Goal: Task Accomplishment & Management: Use online tool/utility

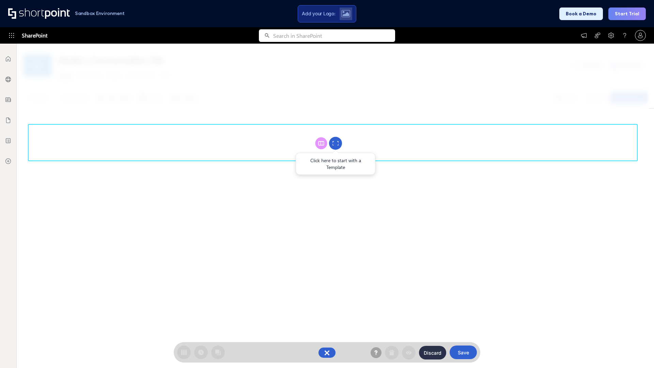
click at [336, 143] on circle at bounding box center [335, 143] width 13 height 13
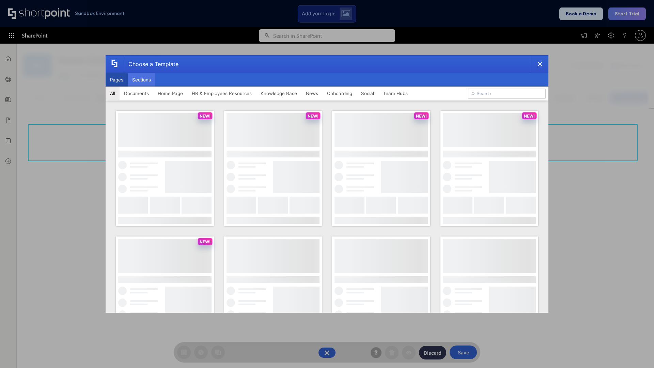
click at [141, 80] on button "Sections" at bounding box center [142, 80] width 28 height 14
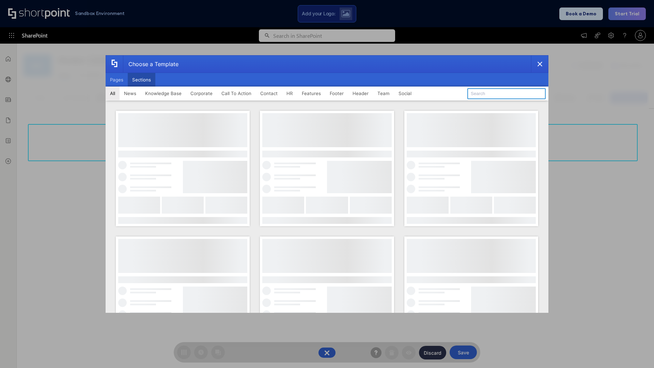
type input "Header 4"
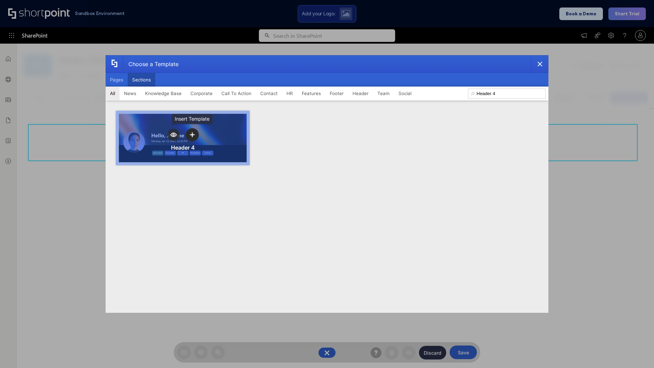
click at [192, 135] on icon "template selector" at bounding box center [192, 134] width 5 height 5
